Goal: Information Seeking & Learning: Compare options

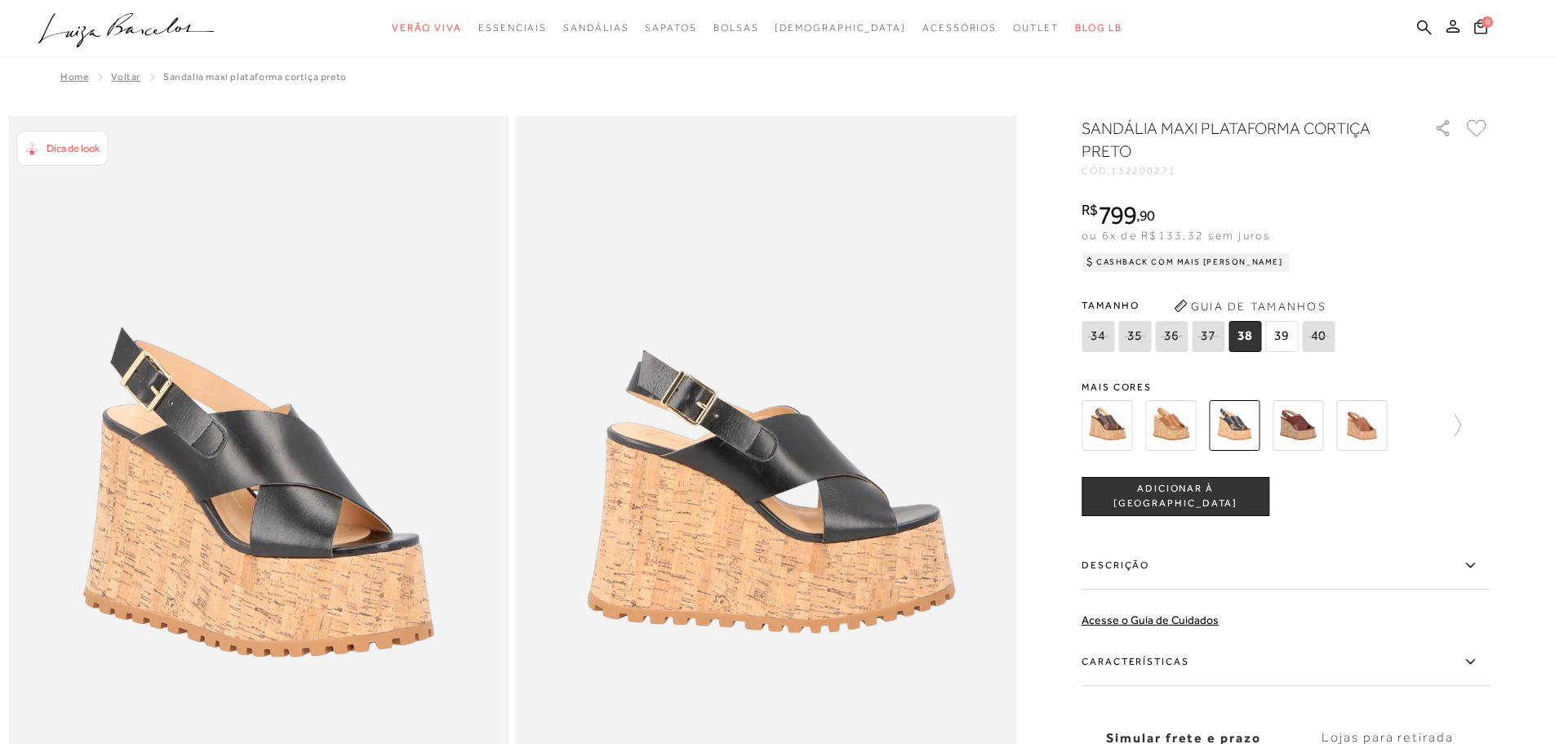
click at [1179, 435] on img at bounding box center [1170, 425] width 51 height 51
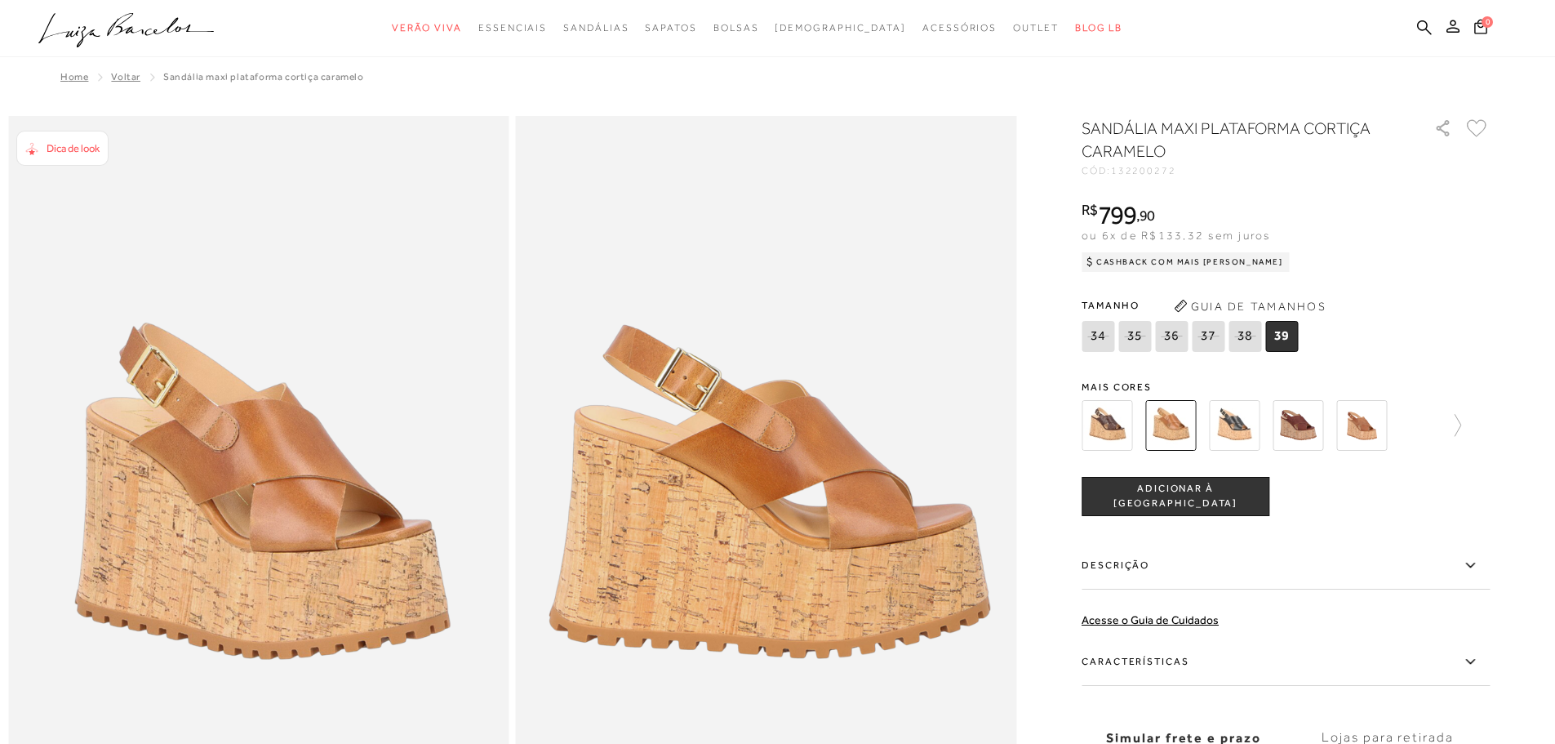
click at [1306, 421] on img at bounding box center [1298, 425] width 51 height 51
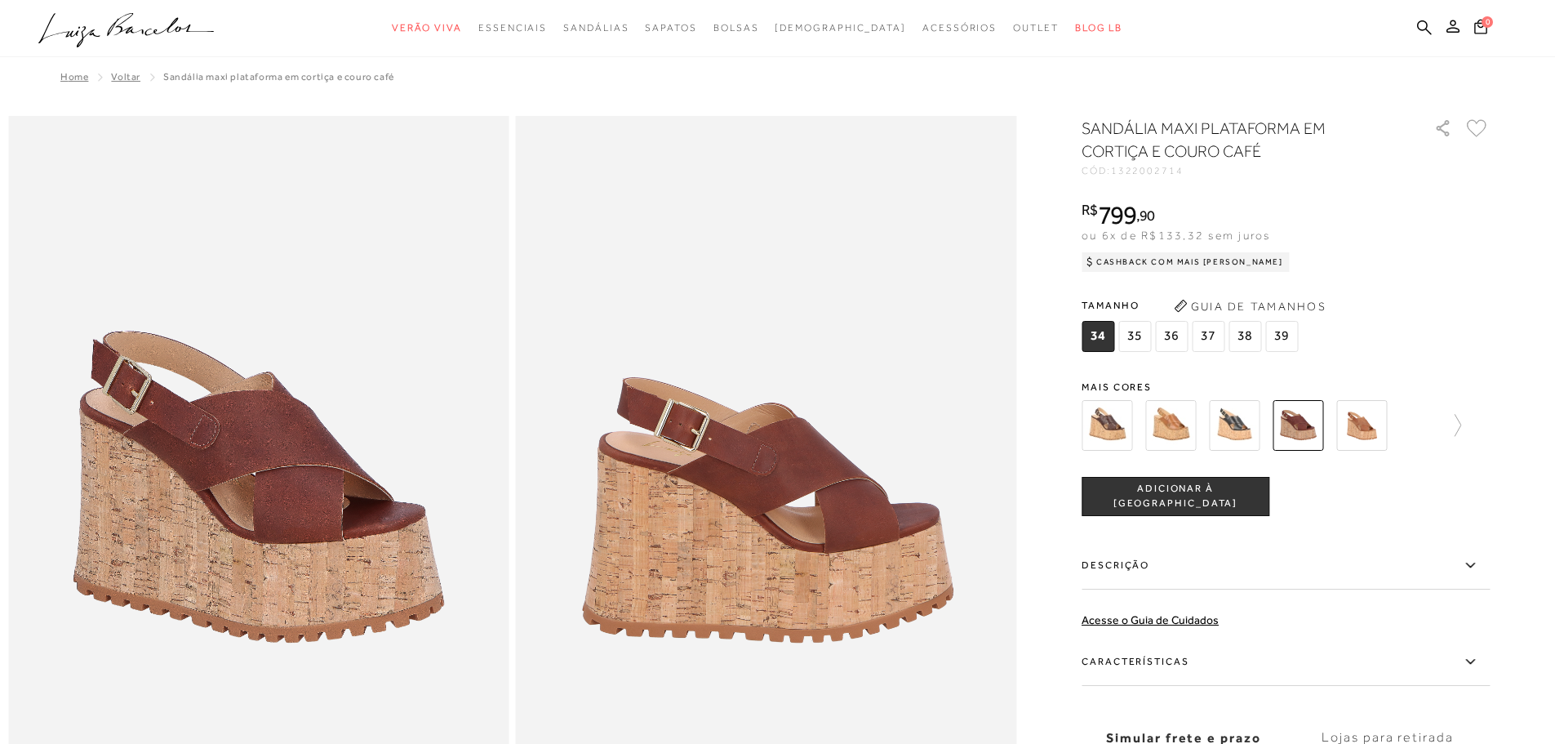
click at [1364, 426] on img at bounding box center [1361, 425] width 51 height 51
